Goal: Find specific page/section: Find specific page/section

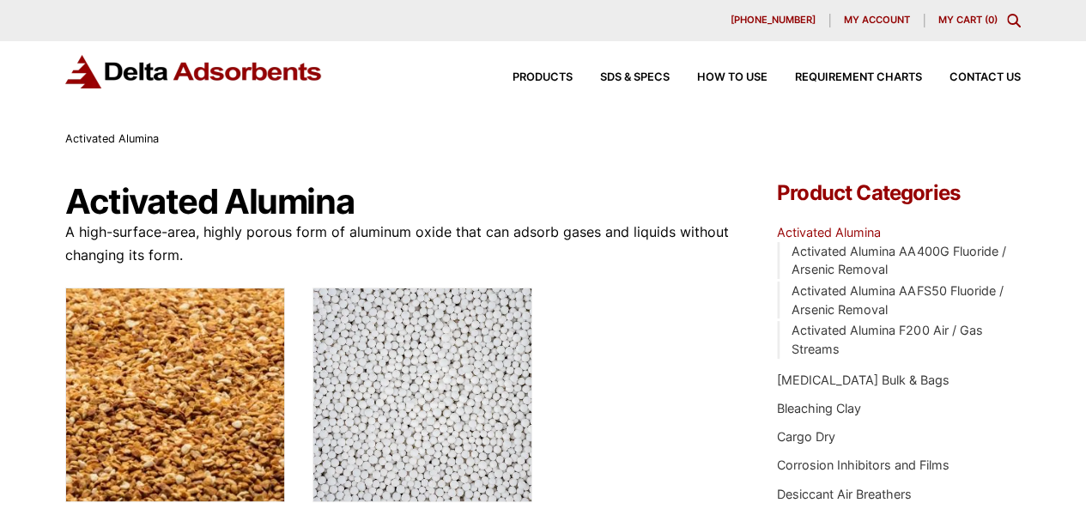
click at [541, 73] on span "Products" at bounding box center [543, 77] width 60 height 11
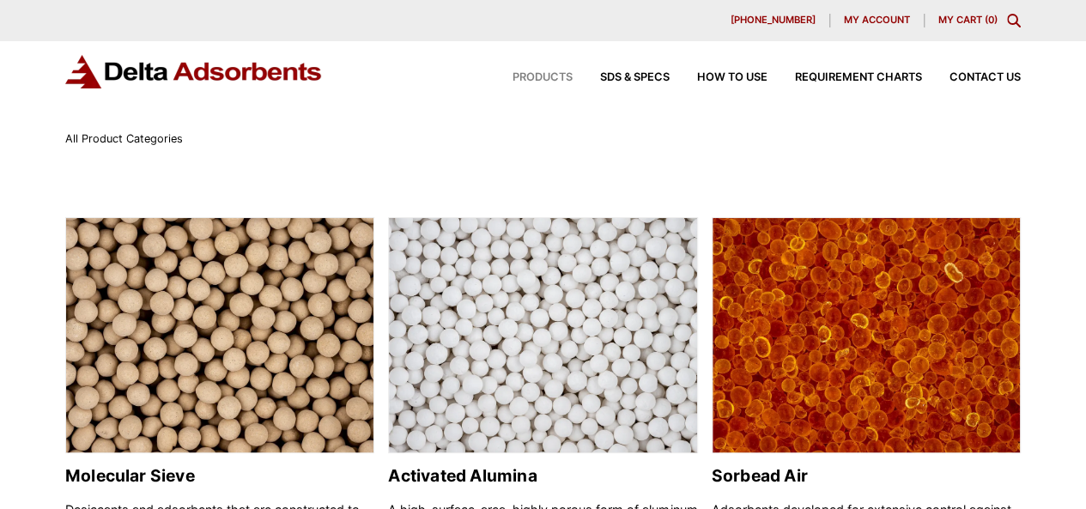
click at [728, 100] on div "Products SDS & SPECS How to Use Requirement Charts Contact Us" at bounding box center [543, 85] width 1086 height 88
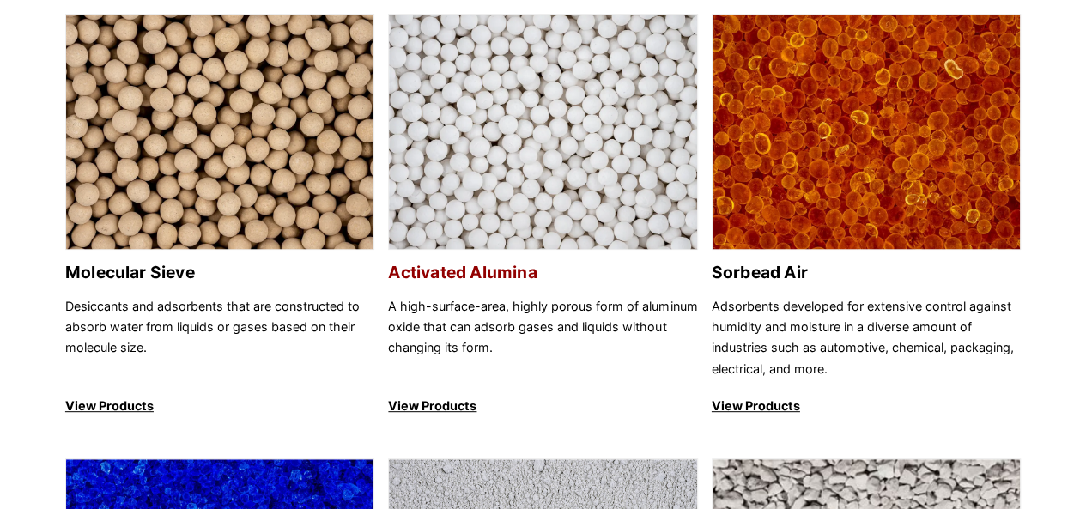
scroll to position [206, 0]
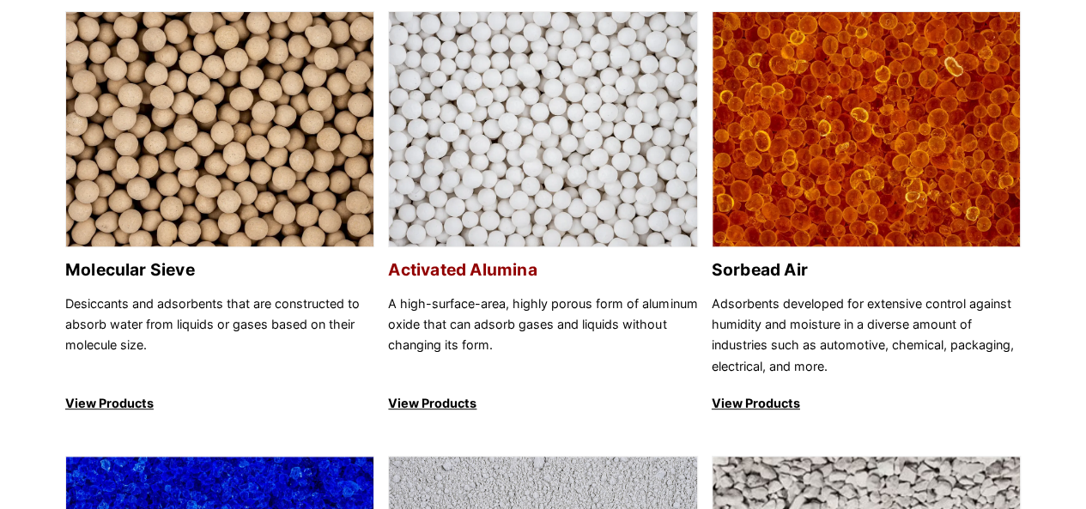
click at [470, 266] on h2 "Activated Alumina" at bounding box center [542, 270] width 309 height 20
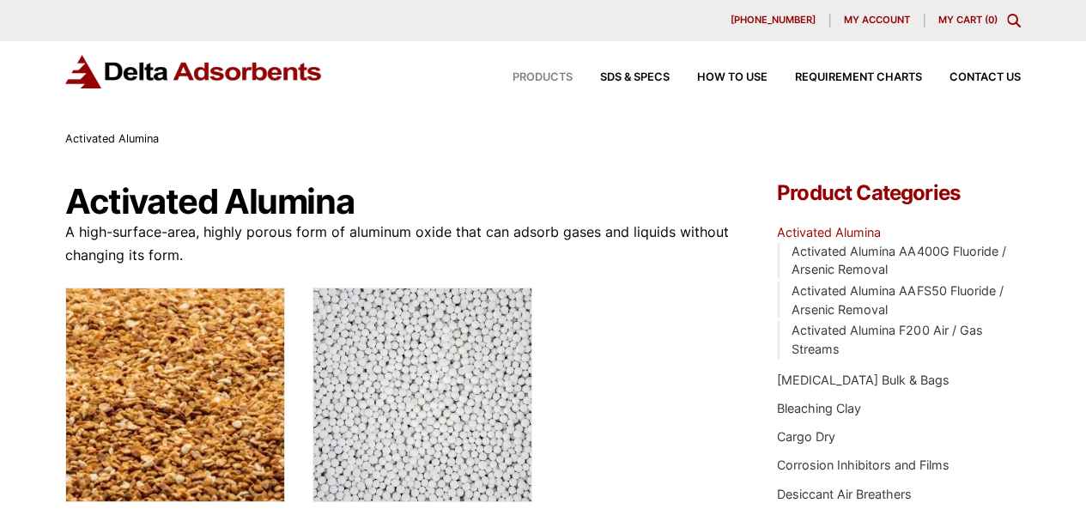
click at [546, 76] on span "Products" at bounding box center [543, 77] width 60 height 11
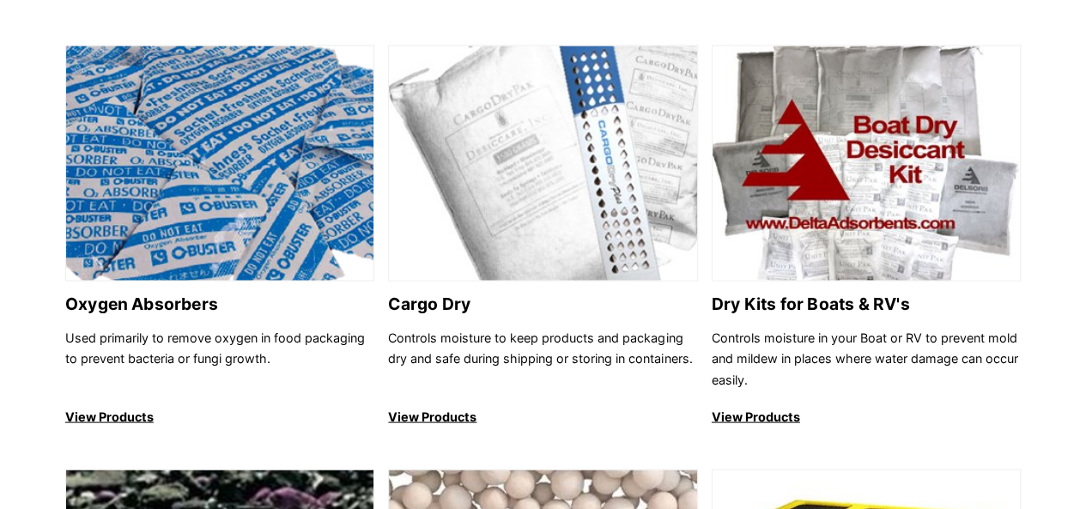
scroll to position [1511, 0]
